Goal: Check status: Check status

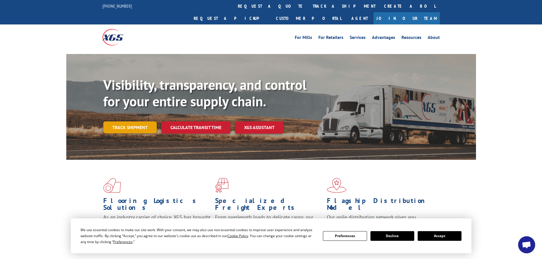
click at [123, 122] on link "Track shipment" at bounding box center [130, 128] width 54 height 12
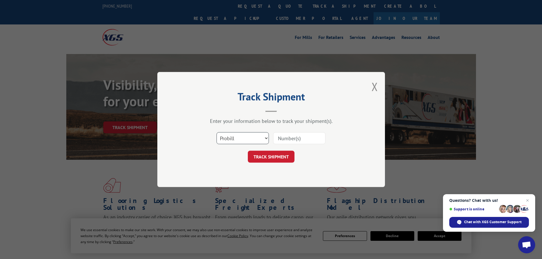
click at [266, 137] on select "Select category... Probill BOL PO" at bounding box center [243, 138] width 52 height 12
select select "bol"
click at [217, 132] on select "Select category... Probill BOL PO" at bounding box center [243, 138] width 52 height 12
click at [298, 135] on input at bounding box center [299, 138] width 52 height 12
paste input "724383821"
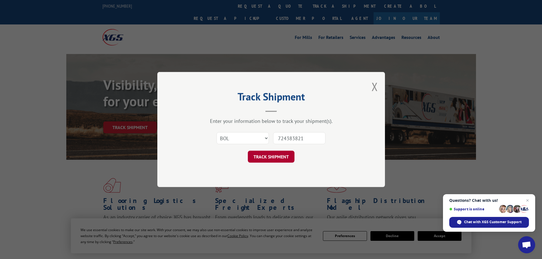
type input "724383821"
click at [275, 155] on button "TRACK SHIPMENT" at bounding box center [271, 157] width 47 height 12
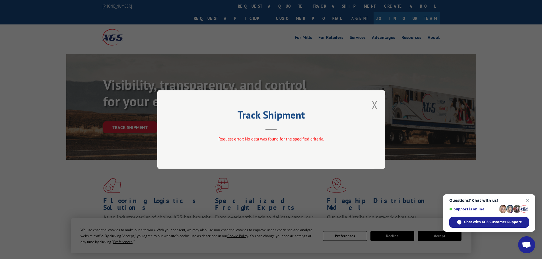
click at [376, 105] on button "Close modal" at bounding box center [375, 104] width 6 height 15
